Goal: Navigation & Orientation: Find specific page/section

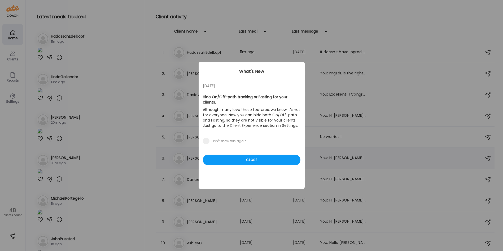
click at [262, 155] on div "Close" at bounding box center [252, 160] width 98 height 11
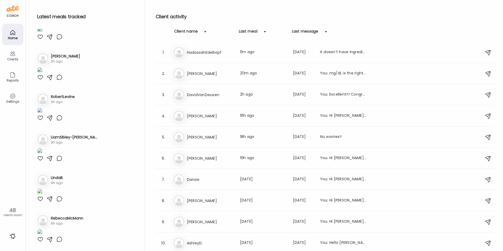
scroll to position [1245, 0]
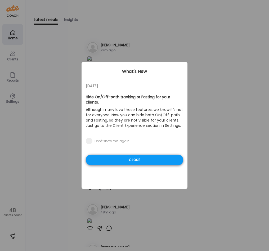
click at [134, 155] on div "Close" at bounding box center [135, 160] width 98 height 11
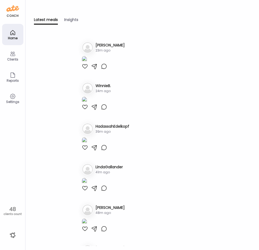
click at [94, 14] on div "Latest meals Insights Latest meals tracked 1. Ro [PERSON_NAME] 23m ago 2. Wi Wi…" at bounding box center [141, 125] width 233 height 250
